Goal: Information Seeking & Learning: Learn about a topic

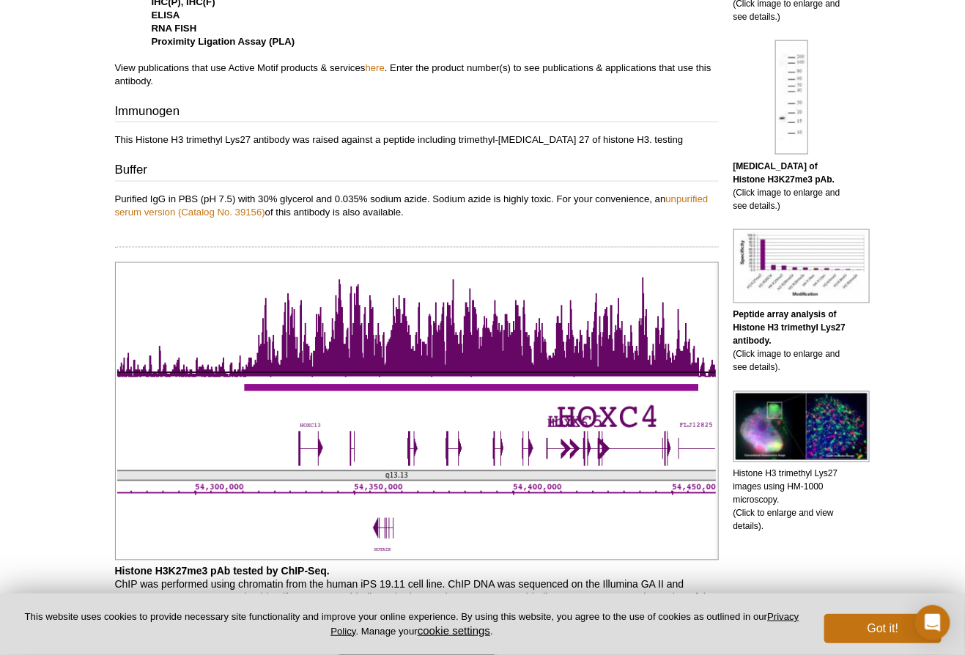
scroll to position [710, 0]
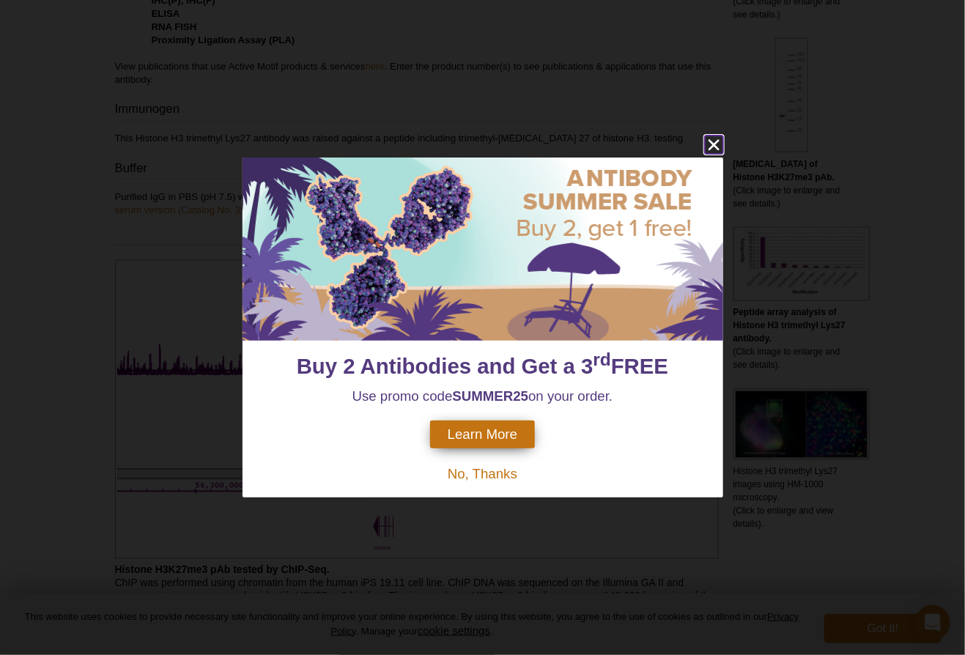
click at [713, 136] on icon "close" at bounding box center [714, 145] width 18 height 18
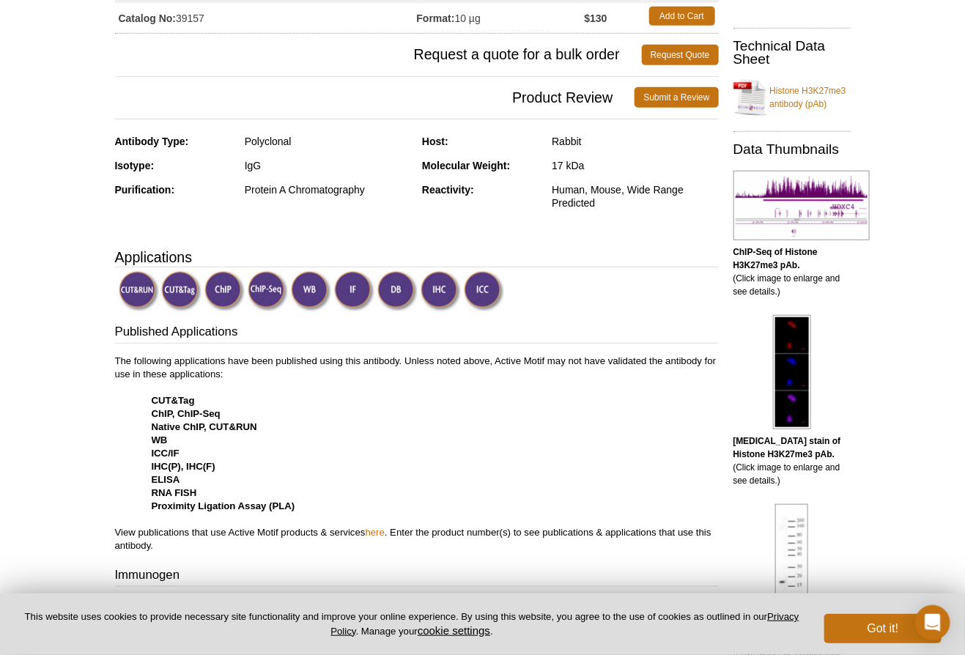
scroll to position [0, 0]
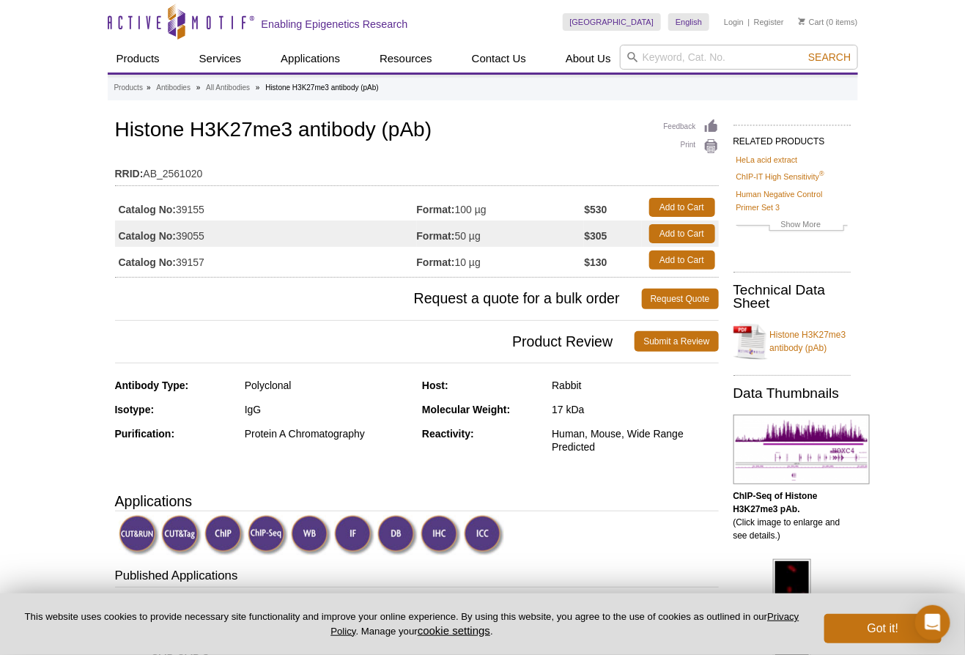
click at [649, 144] on div "Feedback Print Histone H3K27me3 antibody (pAb) RRID: AB_2561020 Catalog No: 391…" at bounding box center [417, 197] width 604 height 162
click at [273, 384] on div "Polyclonal" at bounding box center [328, 385] width 166 height 13
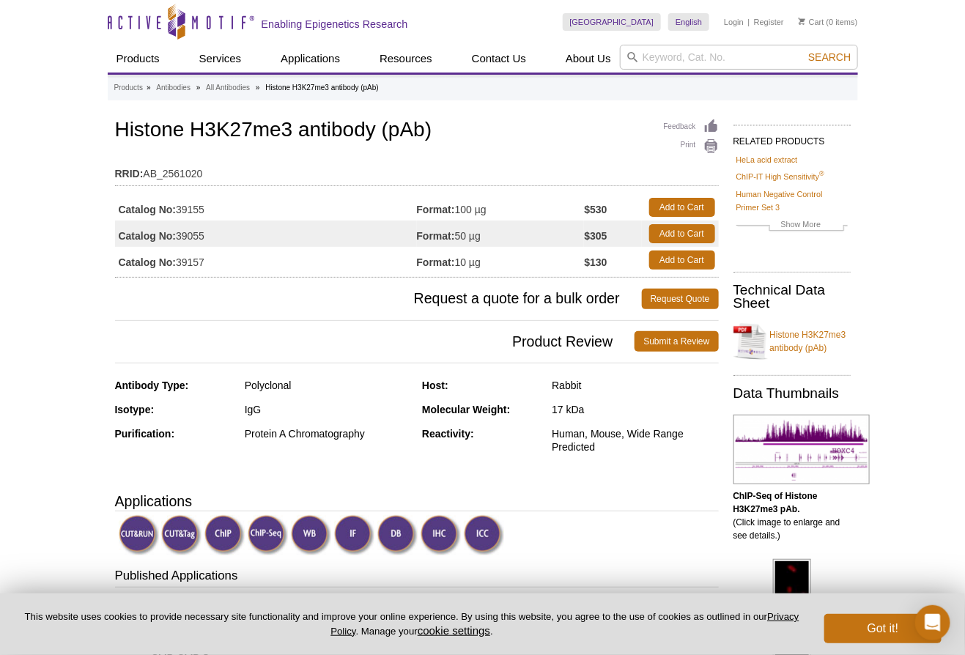
click at [209, 173] on td "RRID: AB_2561020" at bounding box center [417, 169] width 604 height 23
drag, startPoint x: 207, startPoint y: 209, endPoint x: 179, endPoint y: 211, distance: 28.7
click at [179, 211] on td "Catalog No: 39155" at bounding box center [266, 207] width 302 height 26
copy td "39155"
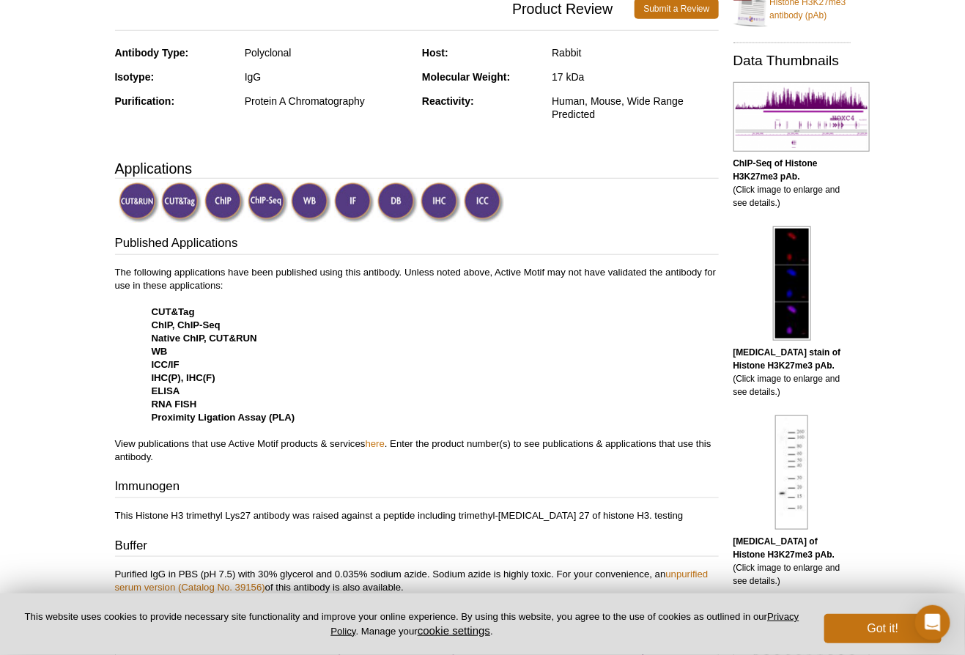
click at [320, 367] on p "The following applications have been published using this antibody. Unless note…" at bounding box center [417, 365] width 604 height 198
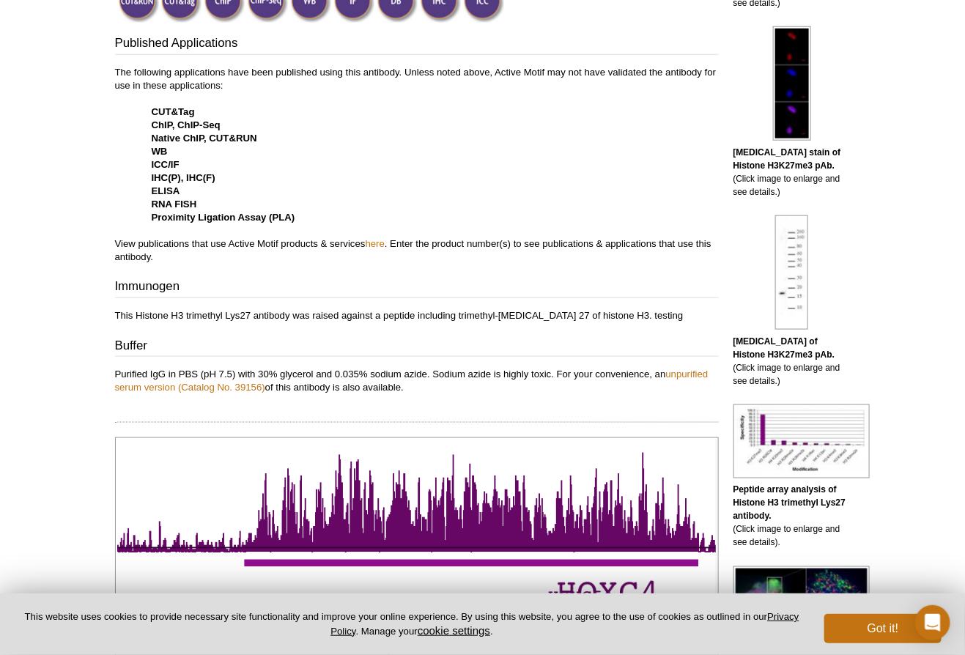
scroll to position [865, 0]
